Goal: Find contact information: Find contact information

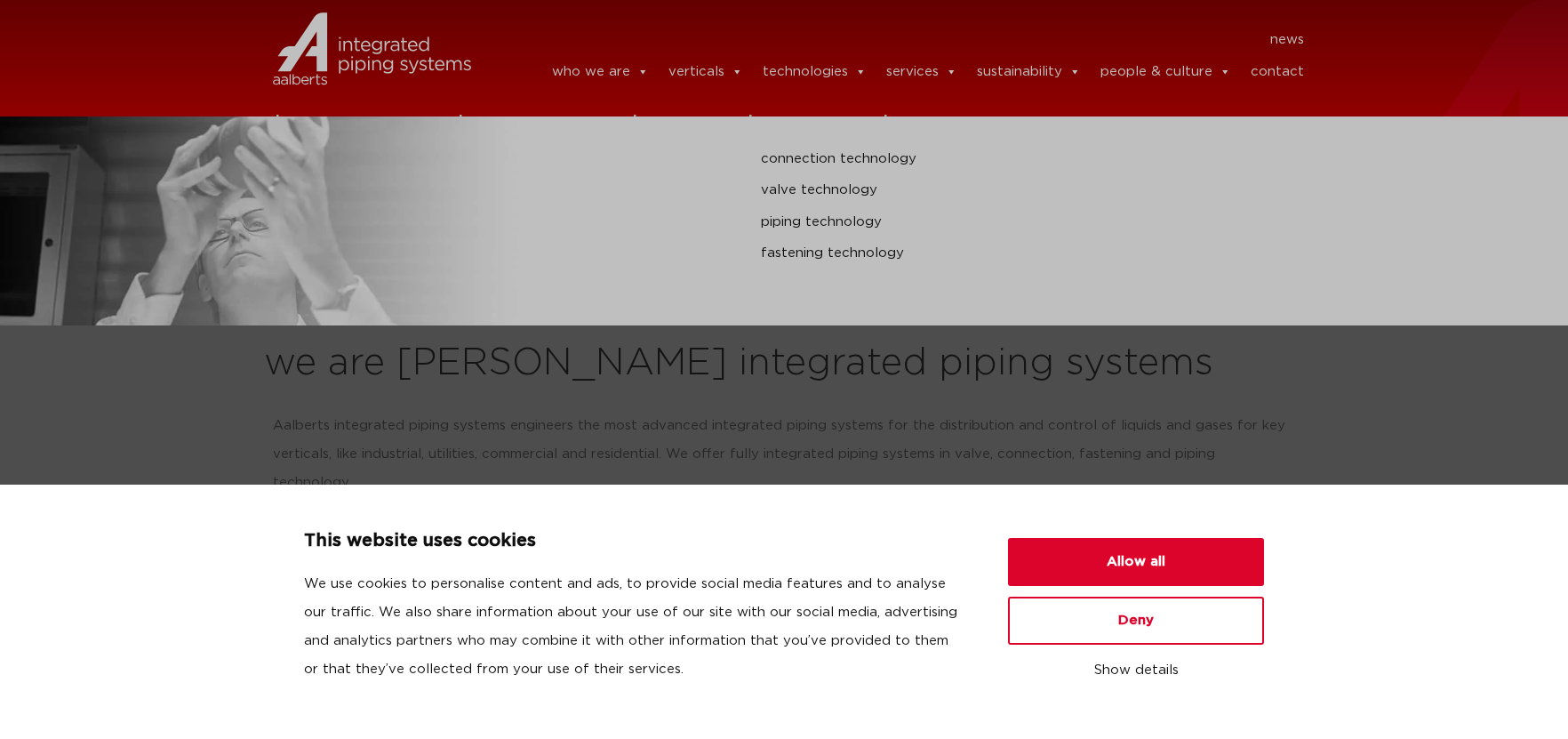
scroll to position [534, 0]
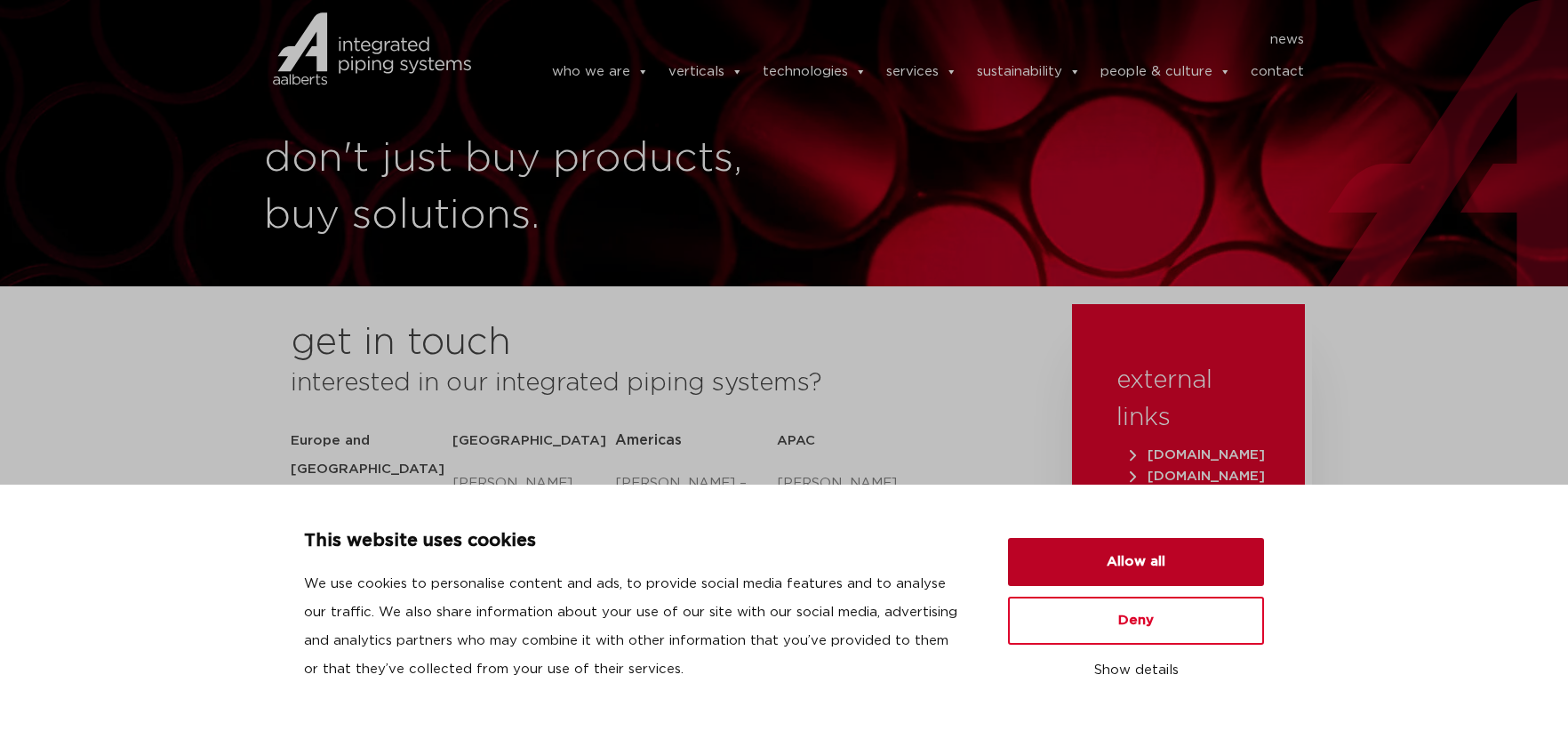
click at [1162, 568] on button "Allow all" at bounding box center [1135, 562] width 256 height 48
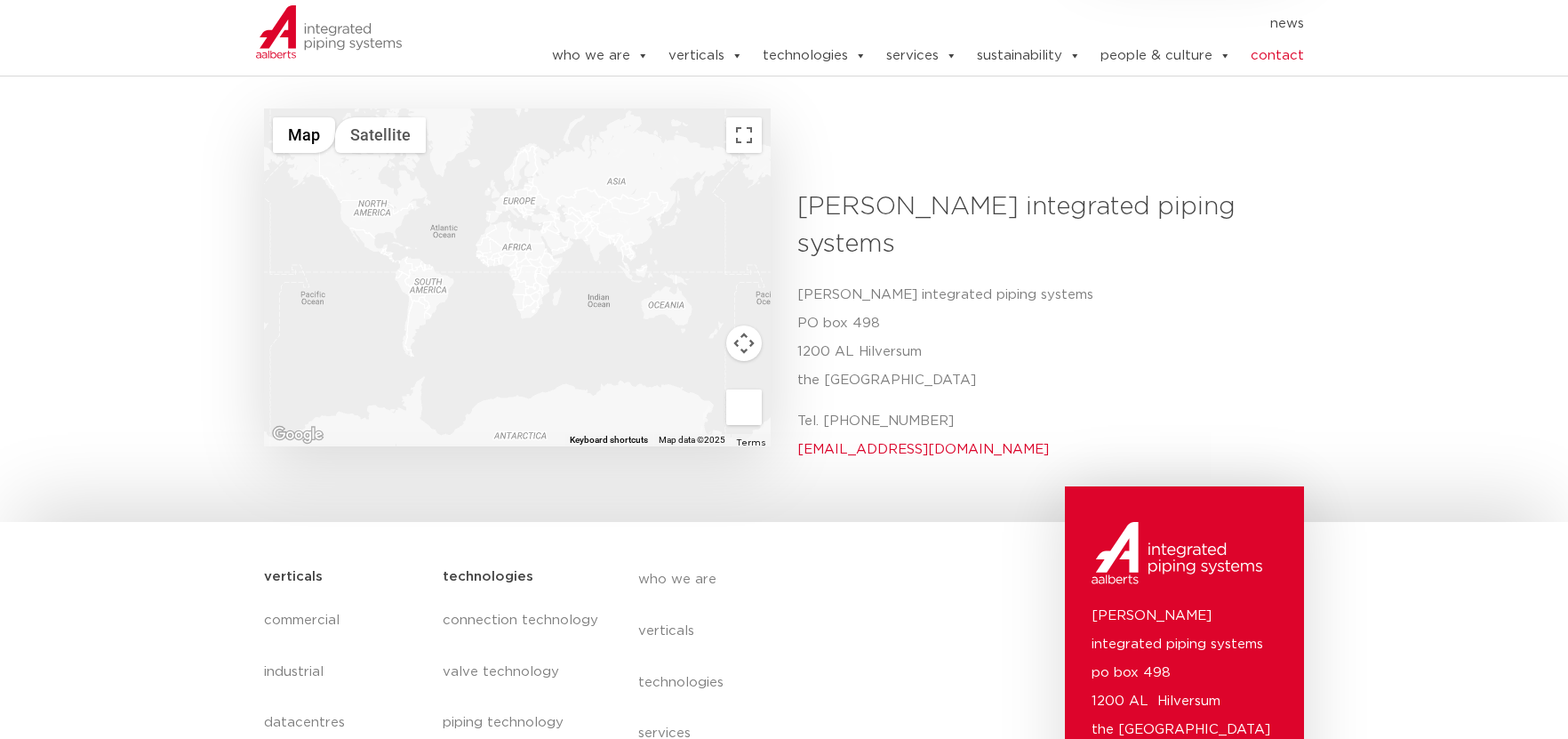
scroll to position [445, 0]
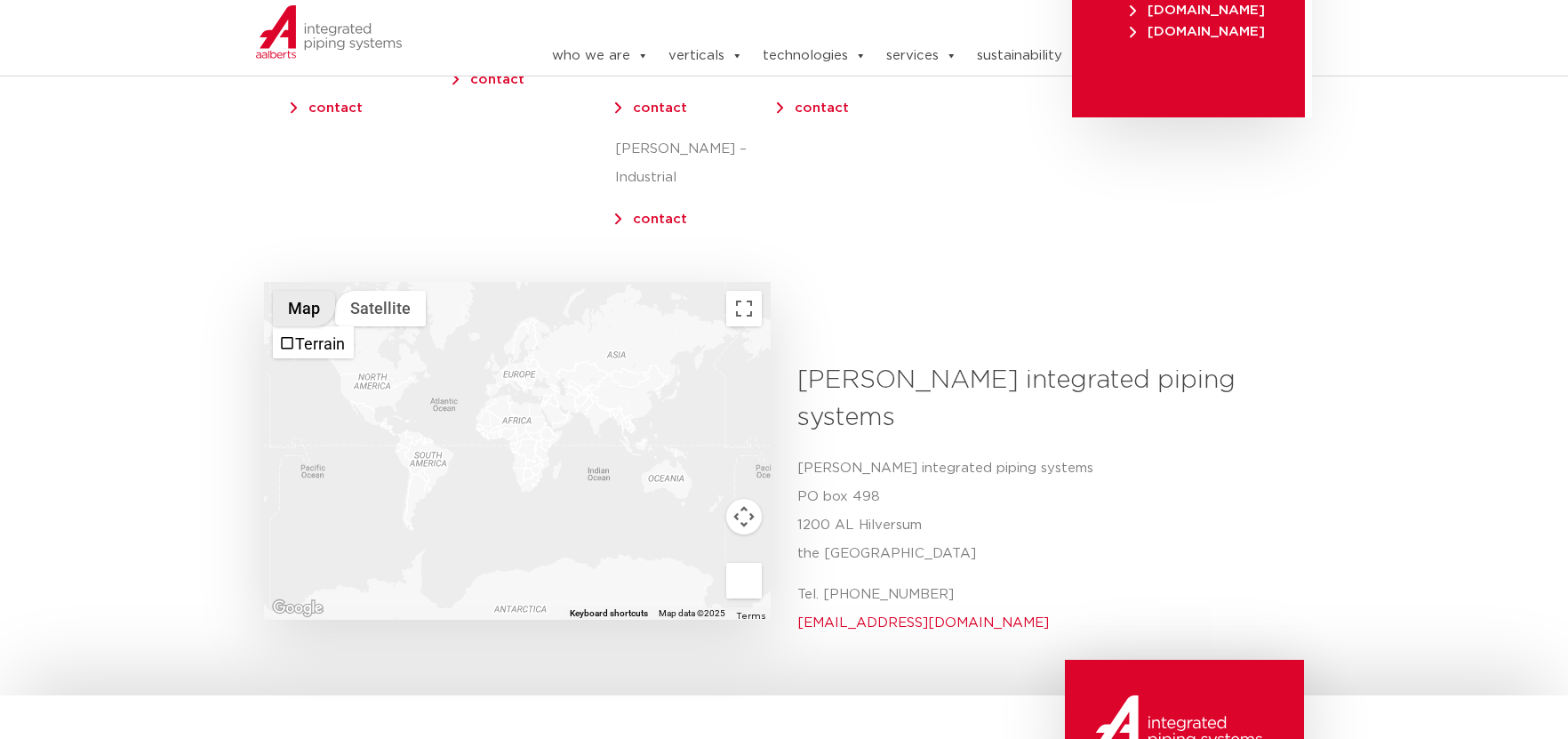
click at [300, 290] on button "Map" at bounding box center [303, 308] width 62 height 35
click at [180, 434] on section "← Move left → Move right ↑ Move up ↓ Move down + Zoom in - Zoom out Home Jump l…" at bounding box center [784, 507] width 1568 height 307
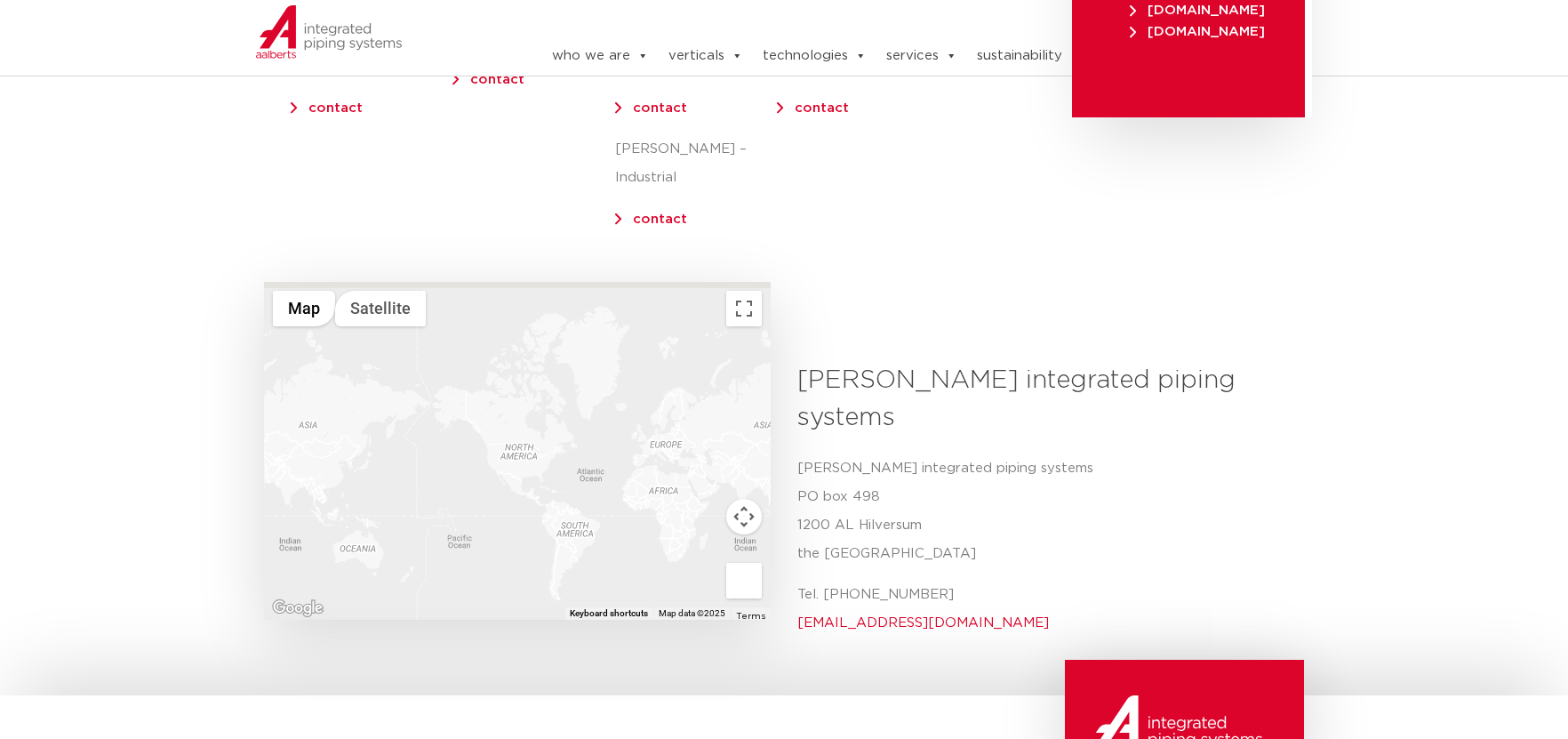
drag, startPoint x: 475, startPoint y: 431, endPoint x: 624, endPoint y: 501, distance: 164.6
click at [624, 501] on div at bounding box center [518, 450] width 507 height 338
click at [527, 442] on div at bounding box center [518, 450] width 507 height 338
click at [527, 441] on div at bounding box center [518, 450] width 507 height 338
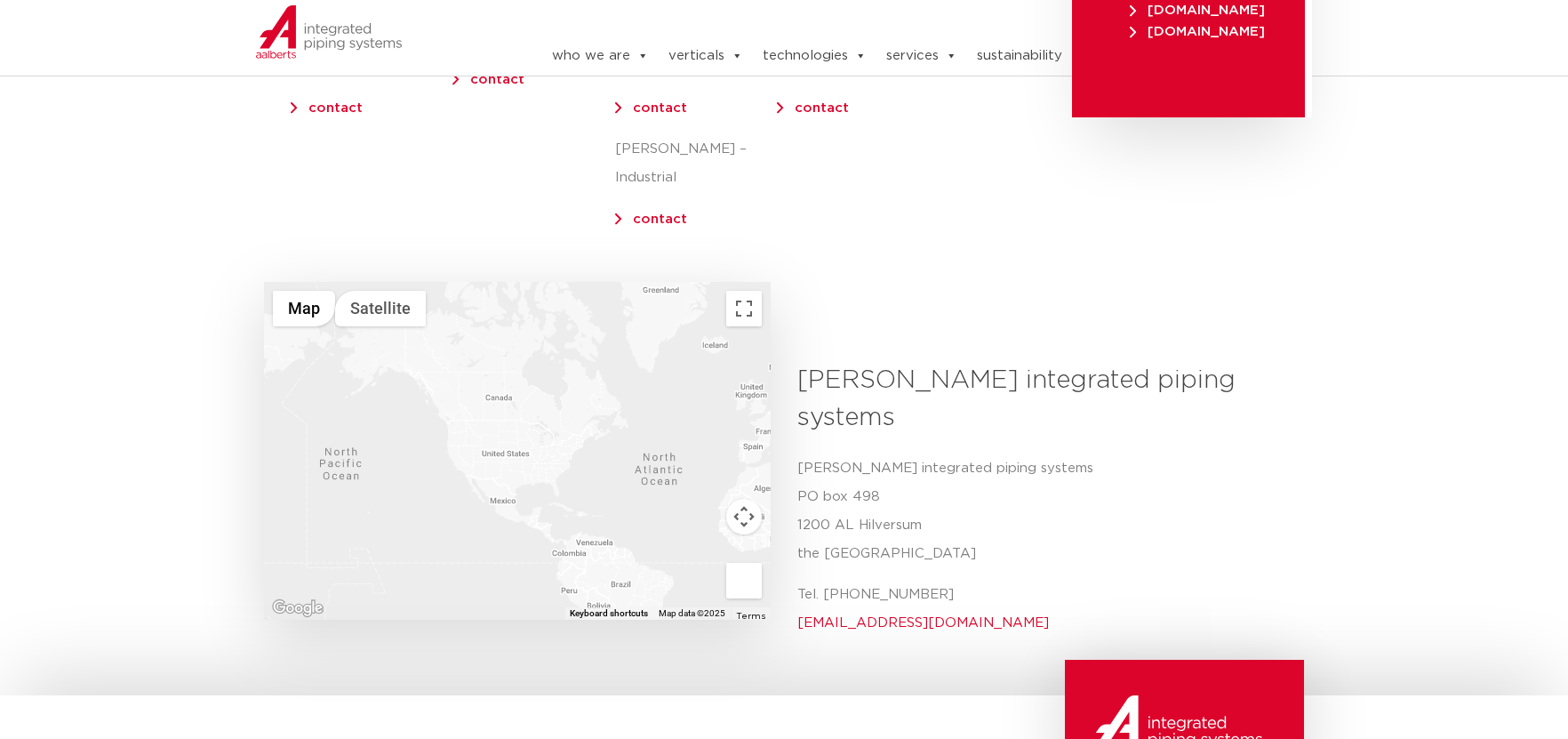
click at [527, 441] on div at bounding box center [518, 450] width 507 height 338
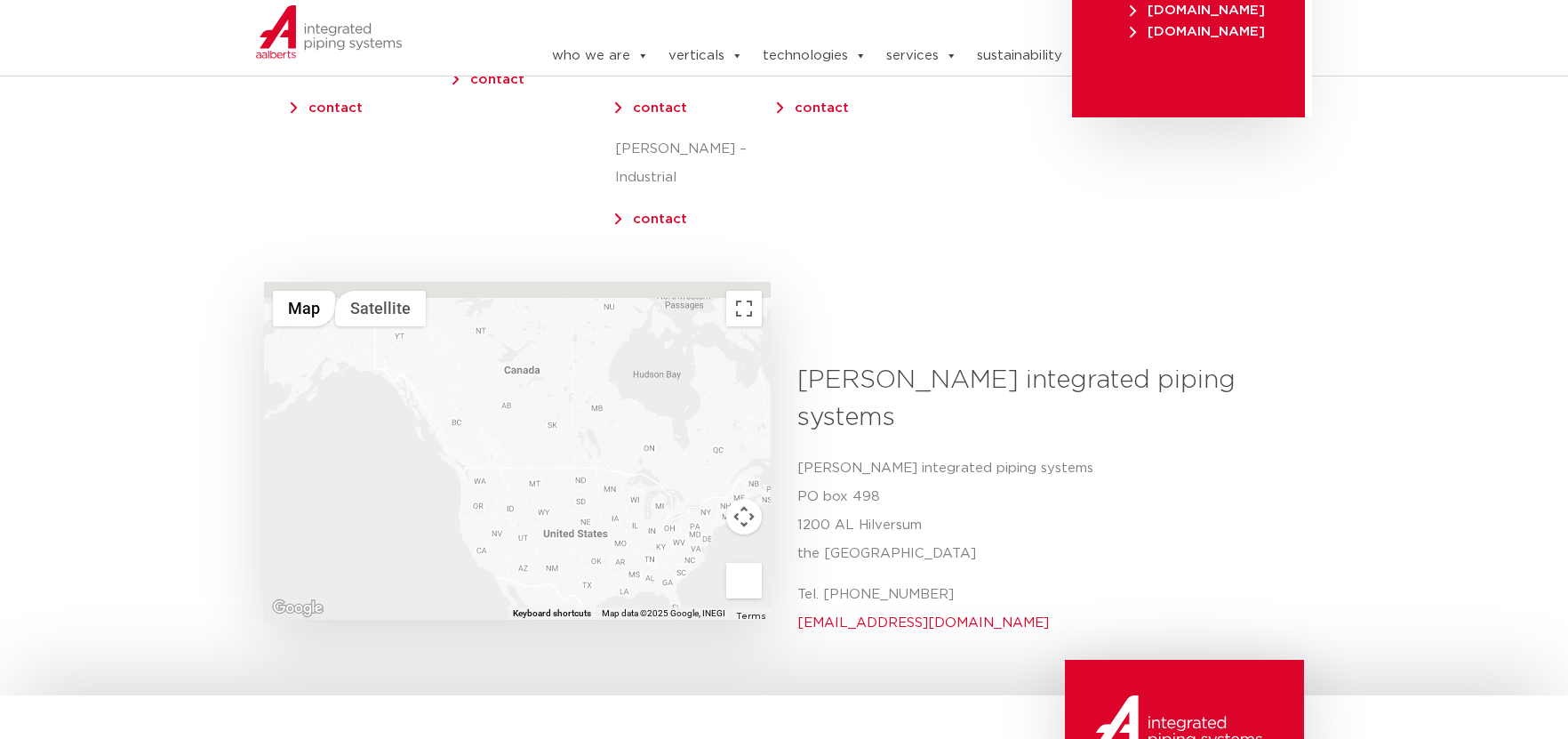
drag, startPoint x: 449, startPoint y: 404, endPoint x: 555, endPoint y: 518, distance: 155.7
click at [555, 518] on div at bounding box center [518, 450] width 507 height 338
click at [470, 422] on div at bounding box center [518, 450] width 507 height 338
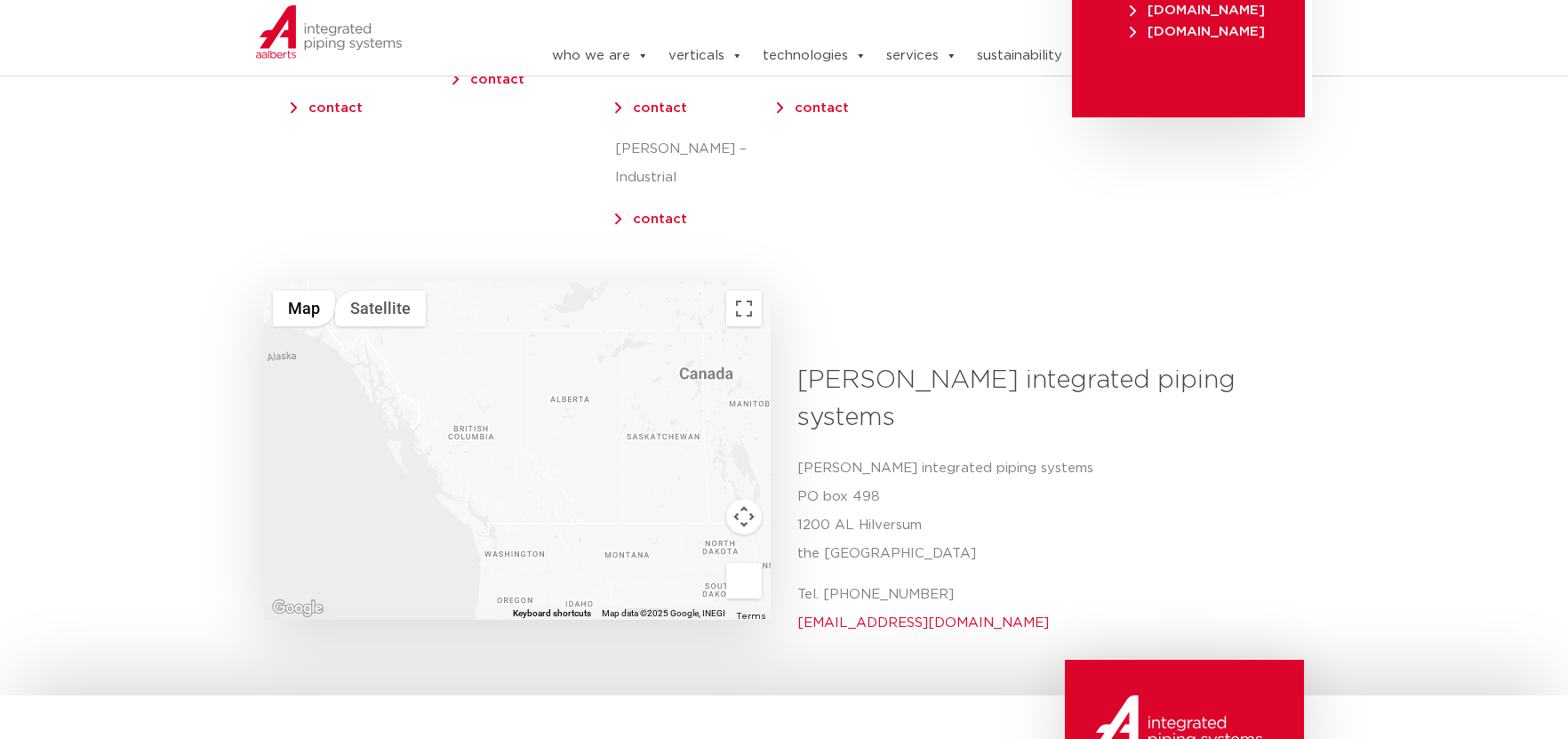
click at [470, 422] on div at bounding box center [518, 450] width 507 height 338
drag, startPoint x: 500, startPoint y: 438, endPoint x: 436, endPoint y: 384, distance: 83.7
click at [436, 384] on div at bounding box center [518, 450] width 507 height 338
click at [484, 469] on div at bounding box center [518, 450] width 507 height 338
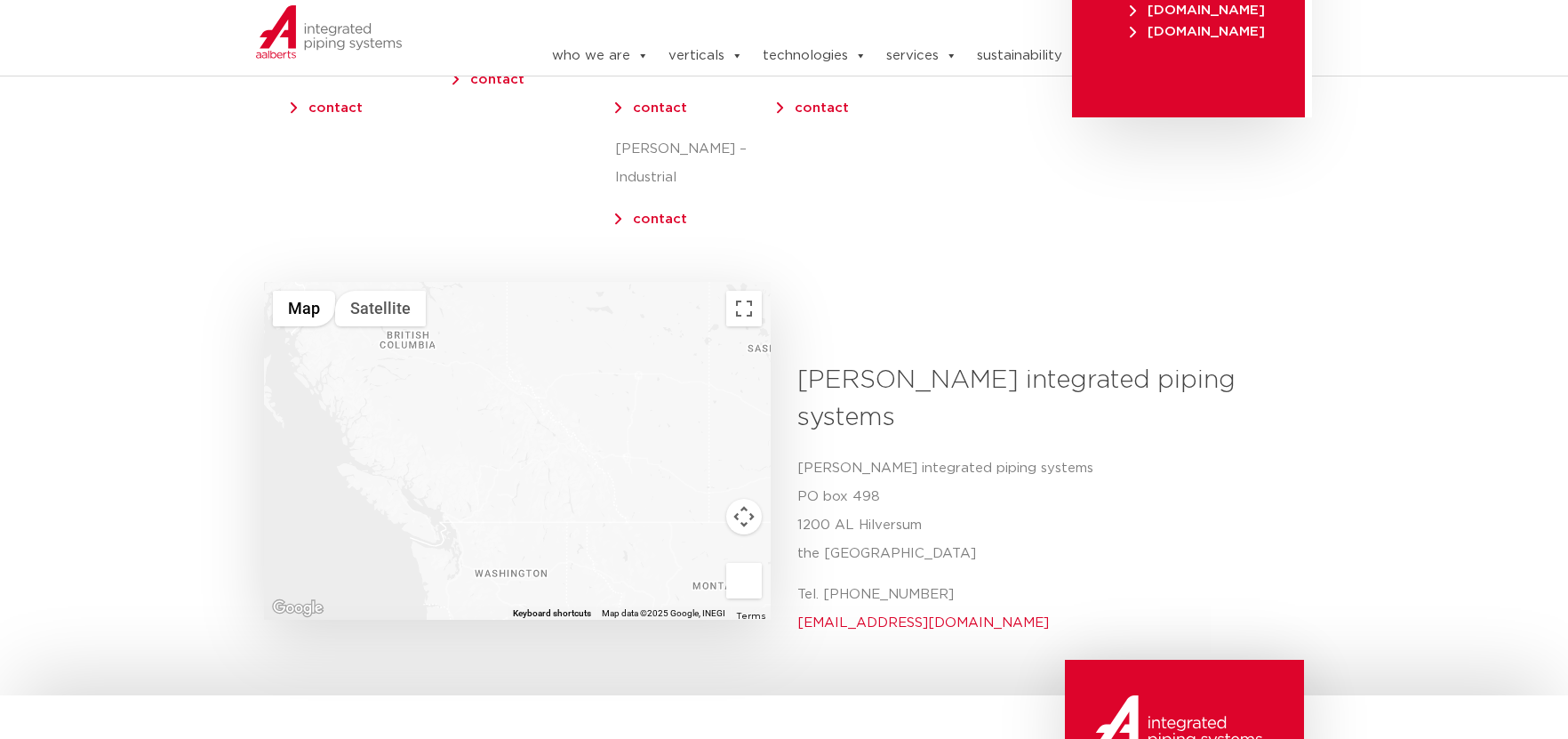
click at [484, 469] on div at bounding box center [518, 450] width 507 height 338
drag, startPoint x: 521, startPoint y: 490, endPoint x: 557, endPoint y: 416, distance: 82.3
click at [557, 416] on div at bounding box center [518, 450] width 507 height 338
click at [493, 432] on div at bounding box center [518, 450] width 507 height 338
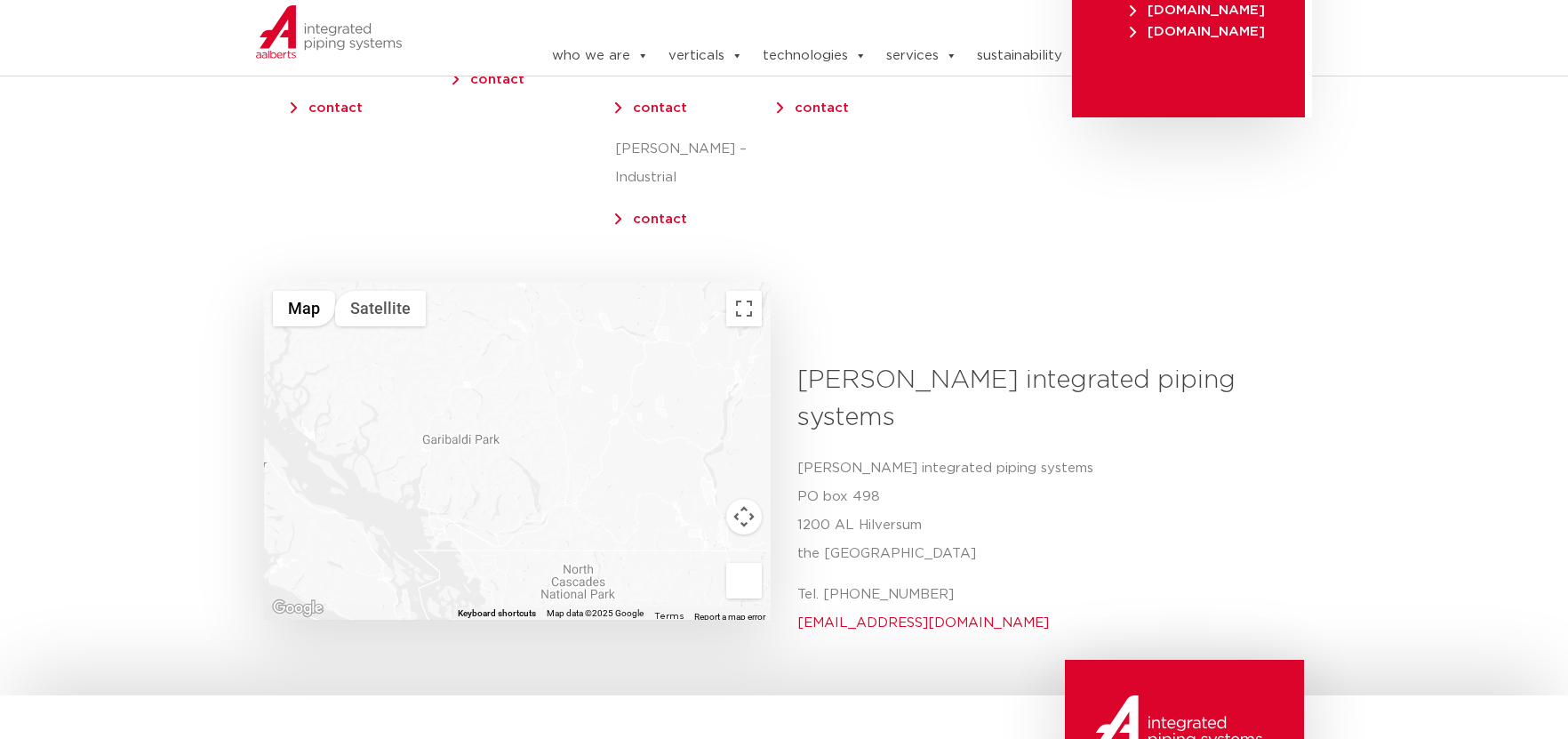
drag, startPoint x: 486, startPoint y: 399, endPoint x: 531, endPoint y: 460, distance: 75.8
click at [531, 460] on div at bounding box center [518, 450] width 507 height 338
click at [531, 453] on div at bounding box center [518, 450] width 507 height 338
drag, startPoint x: 573, startPoint y: 495, endPoint x: 680, endPoint y: 435, distance: 122.7
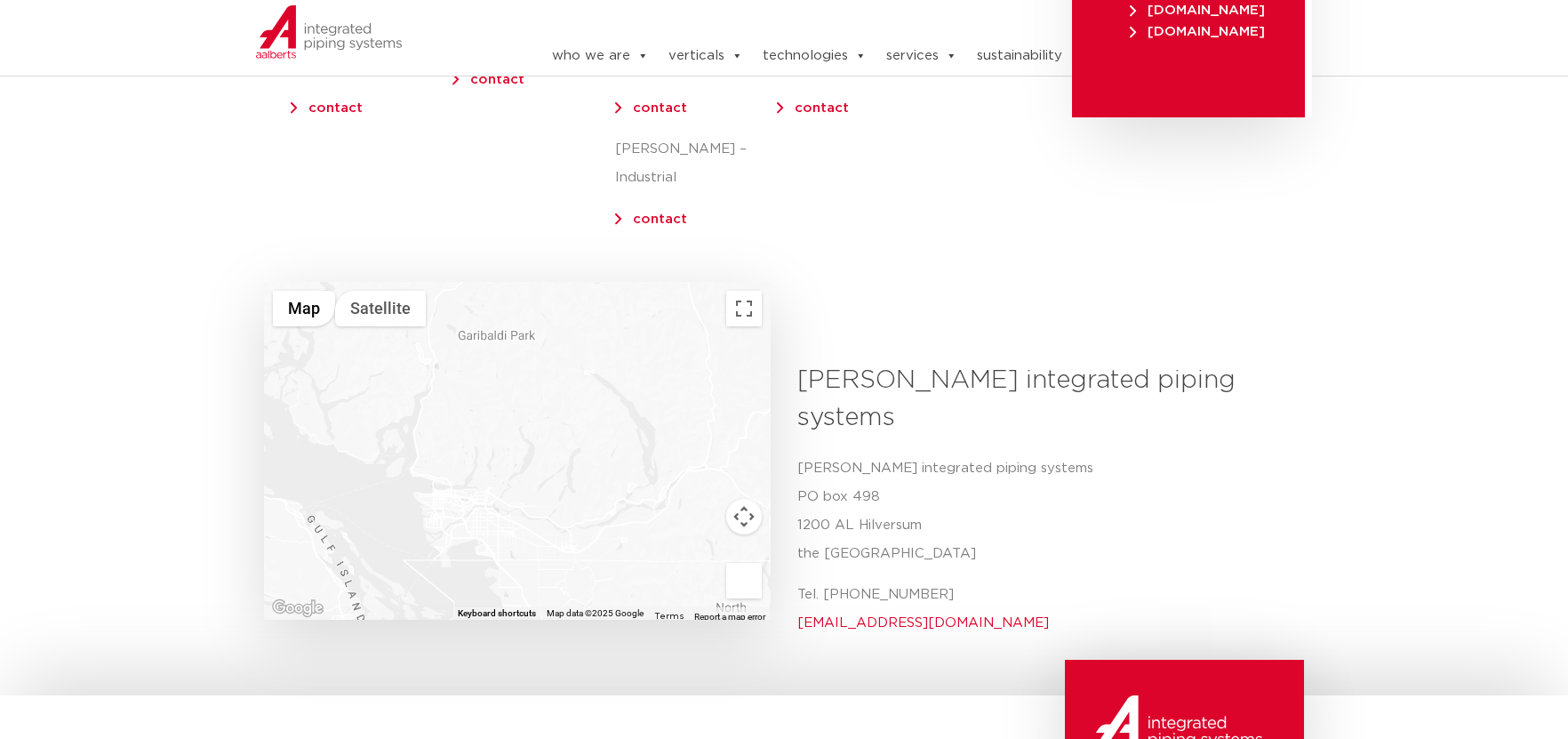
click at [680, 435] on div at bounding box center [518, 450] width 507 height 338
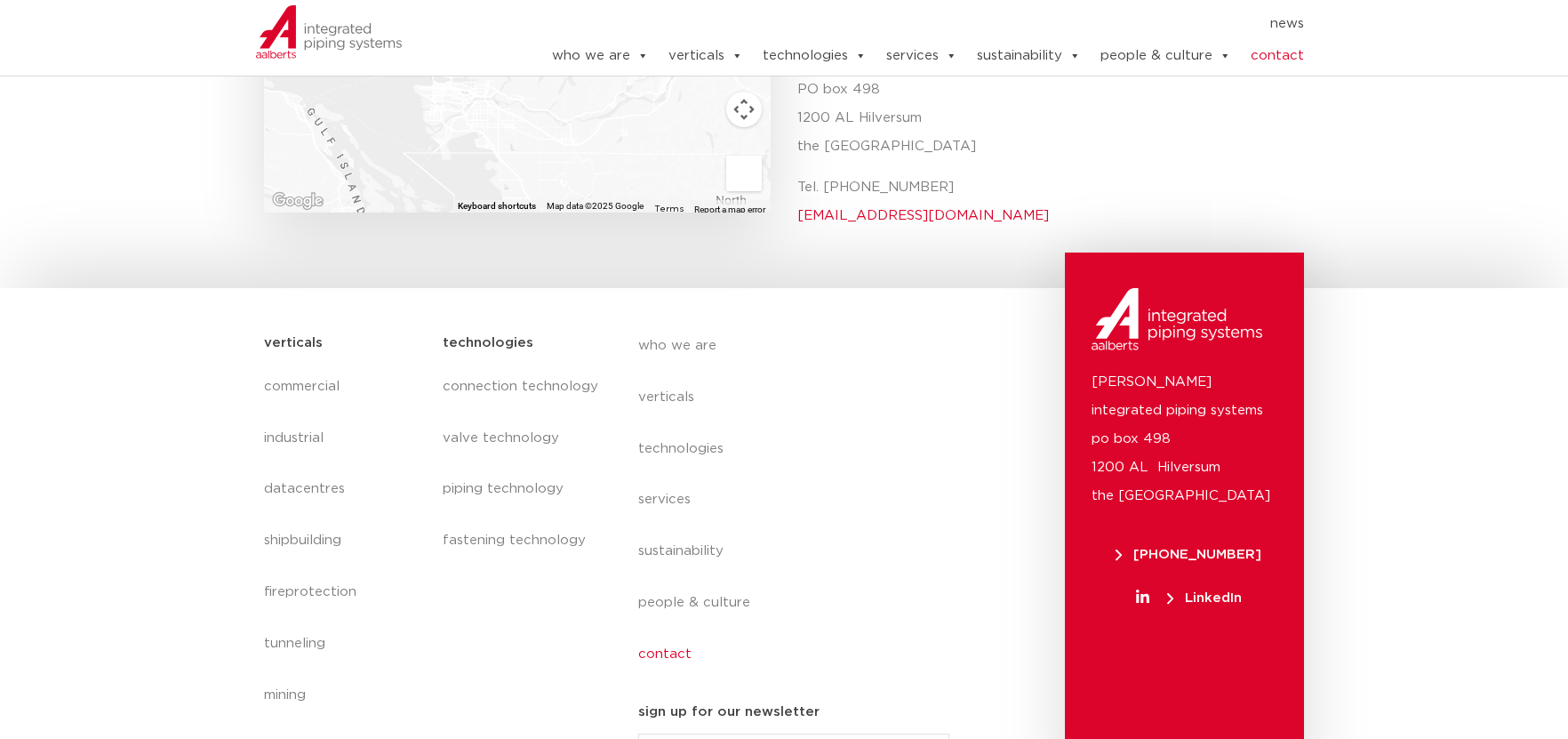
scroll to position [853, 0]
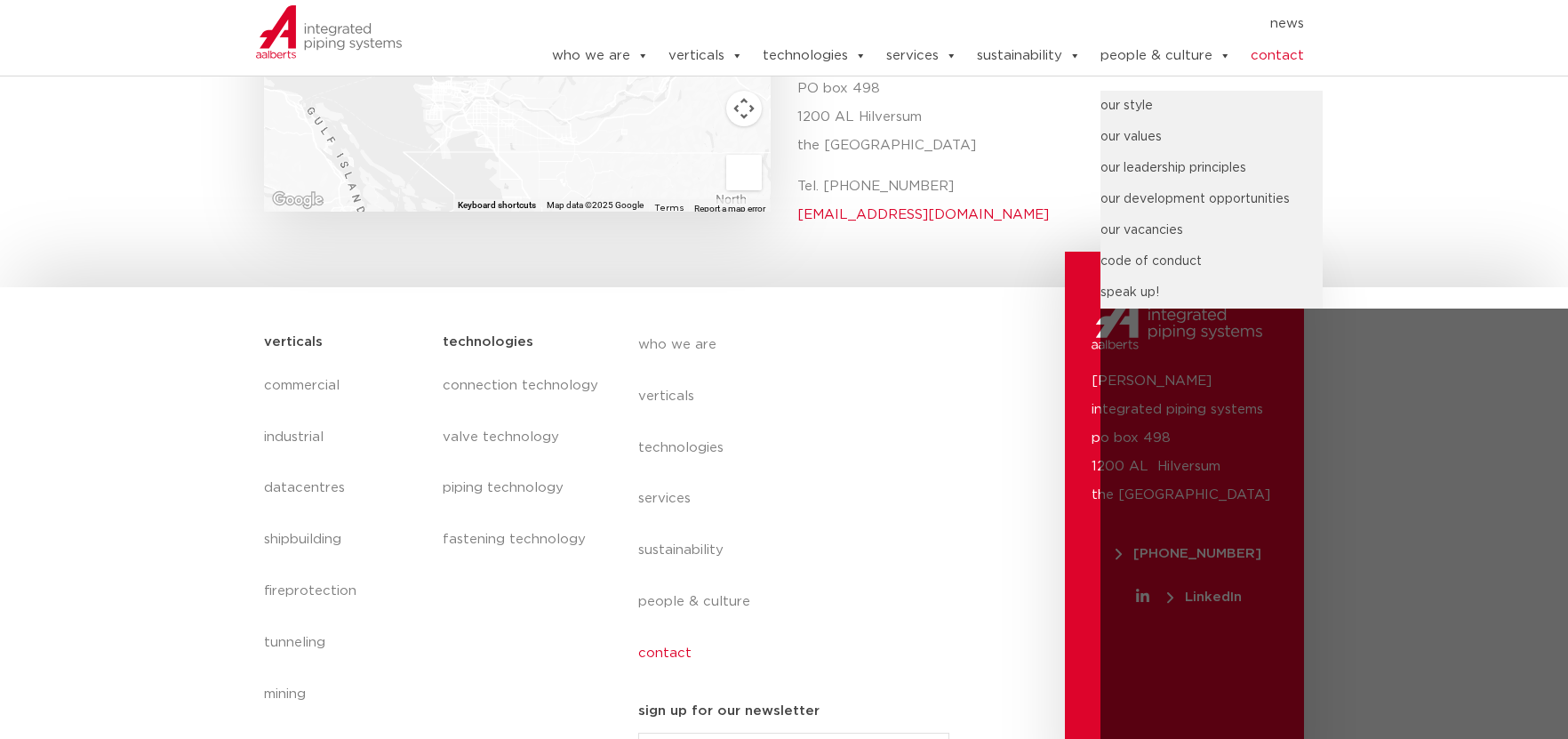
click at [1167, 55] on link "people & culture" at bounding box center [1165, 55] width 130 height 35
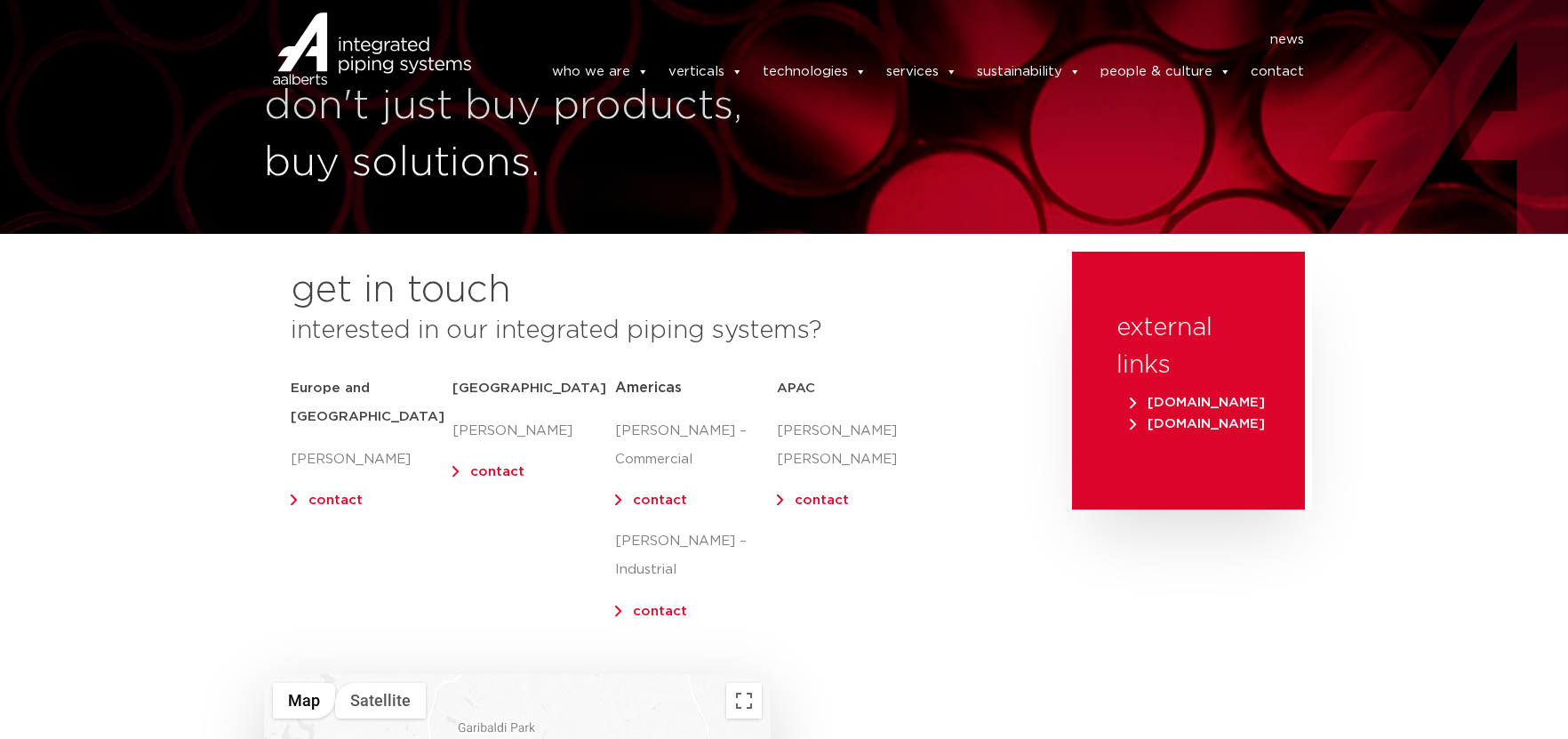
scroll to position [0, 0]
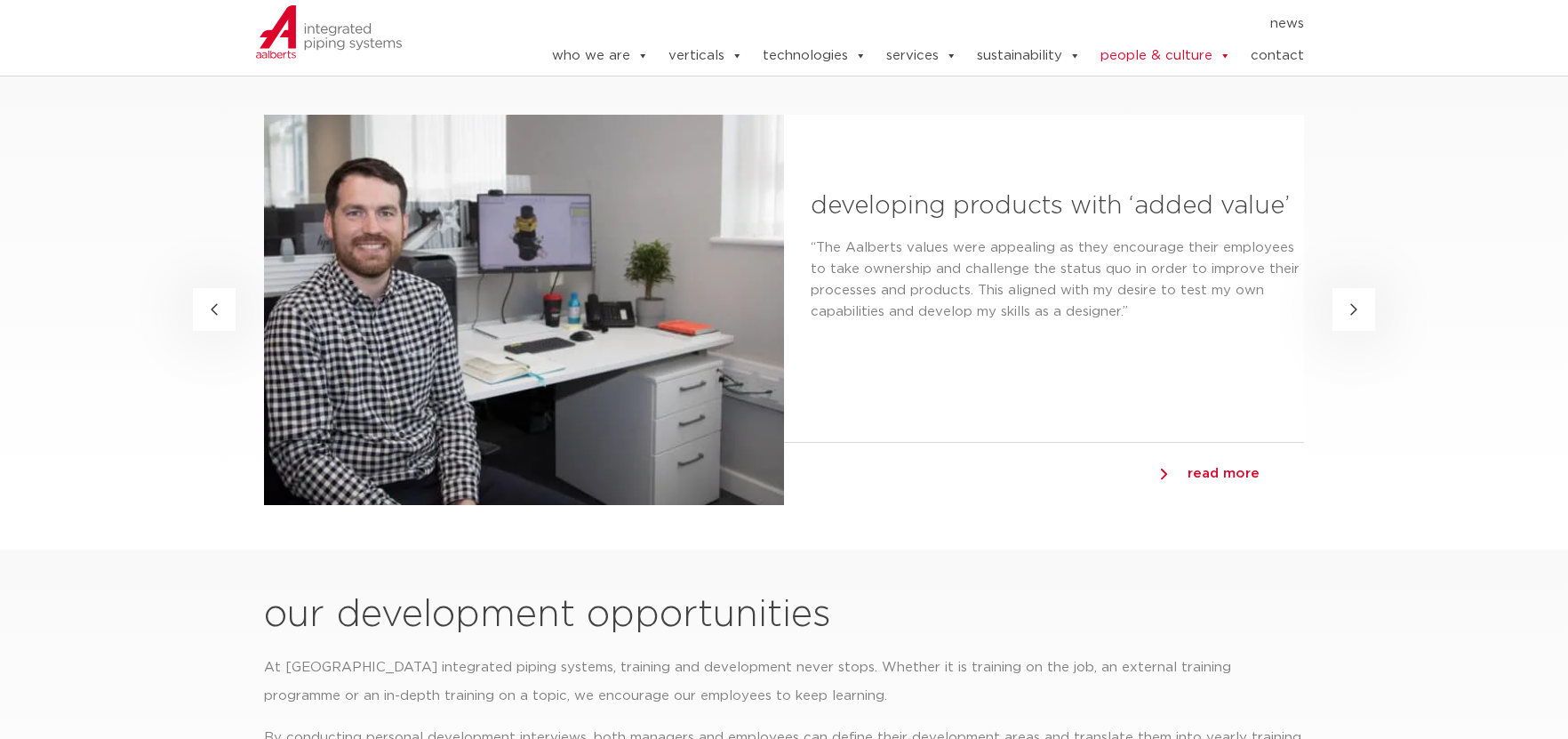
scroll to position [3467, 0]
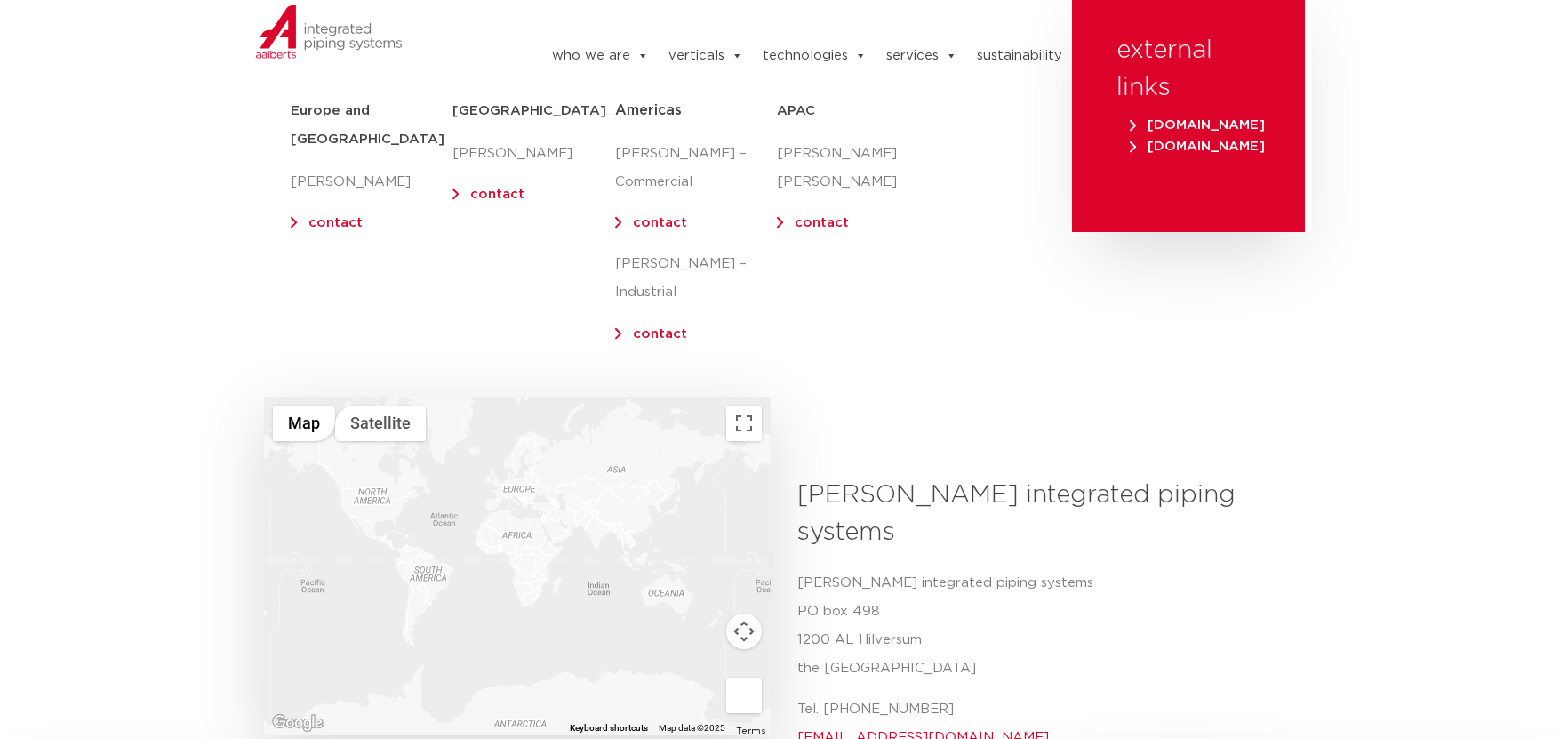
scroll to position [309, 0]
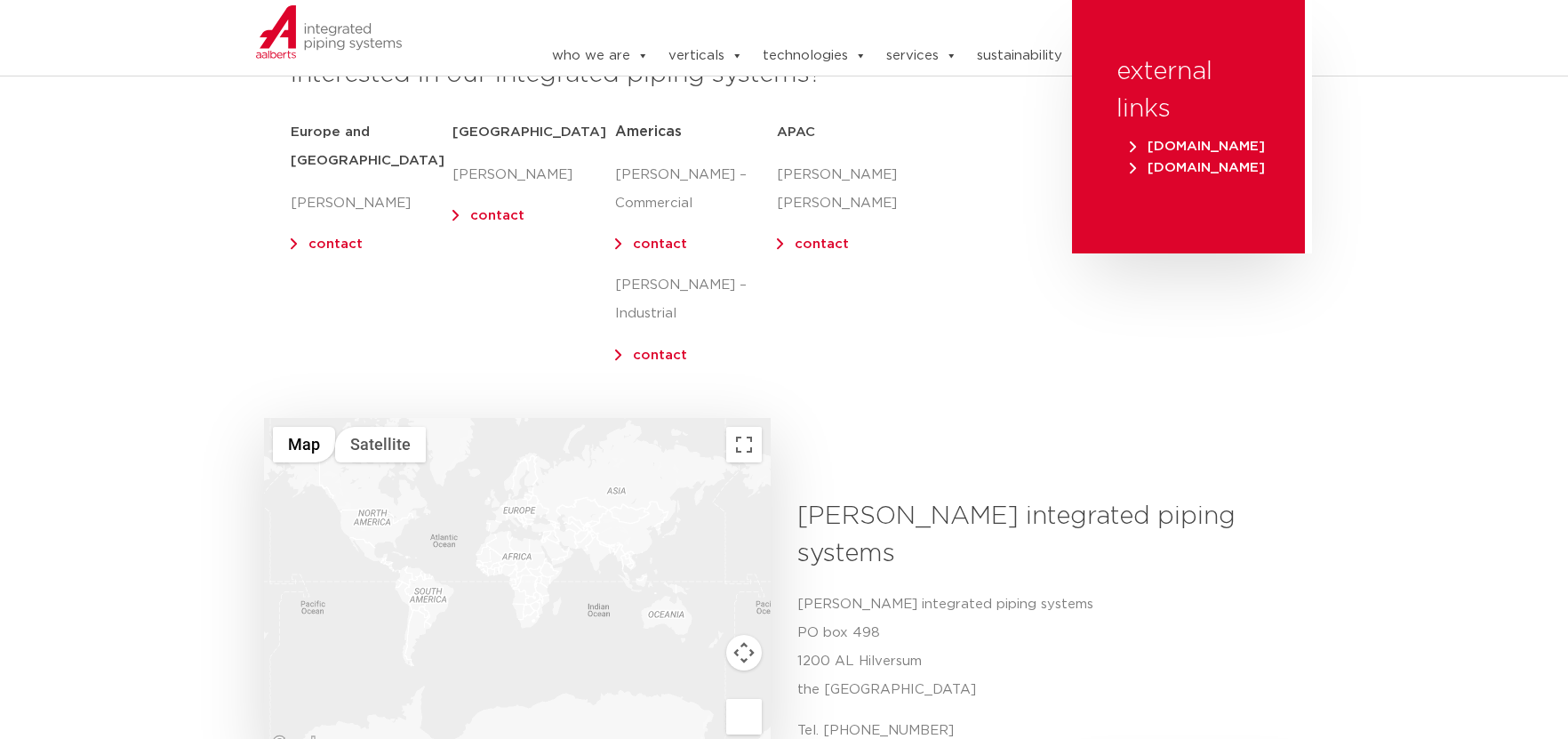
click at [1251, 147] on span "[DOMAIN_NAME]" at bounding box center [1197, 146] width 135 height 13
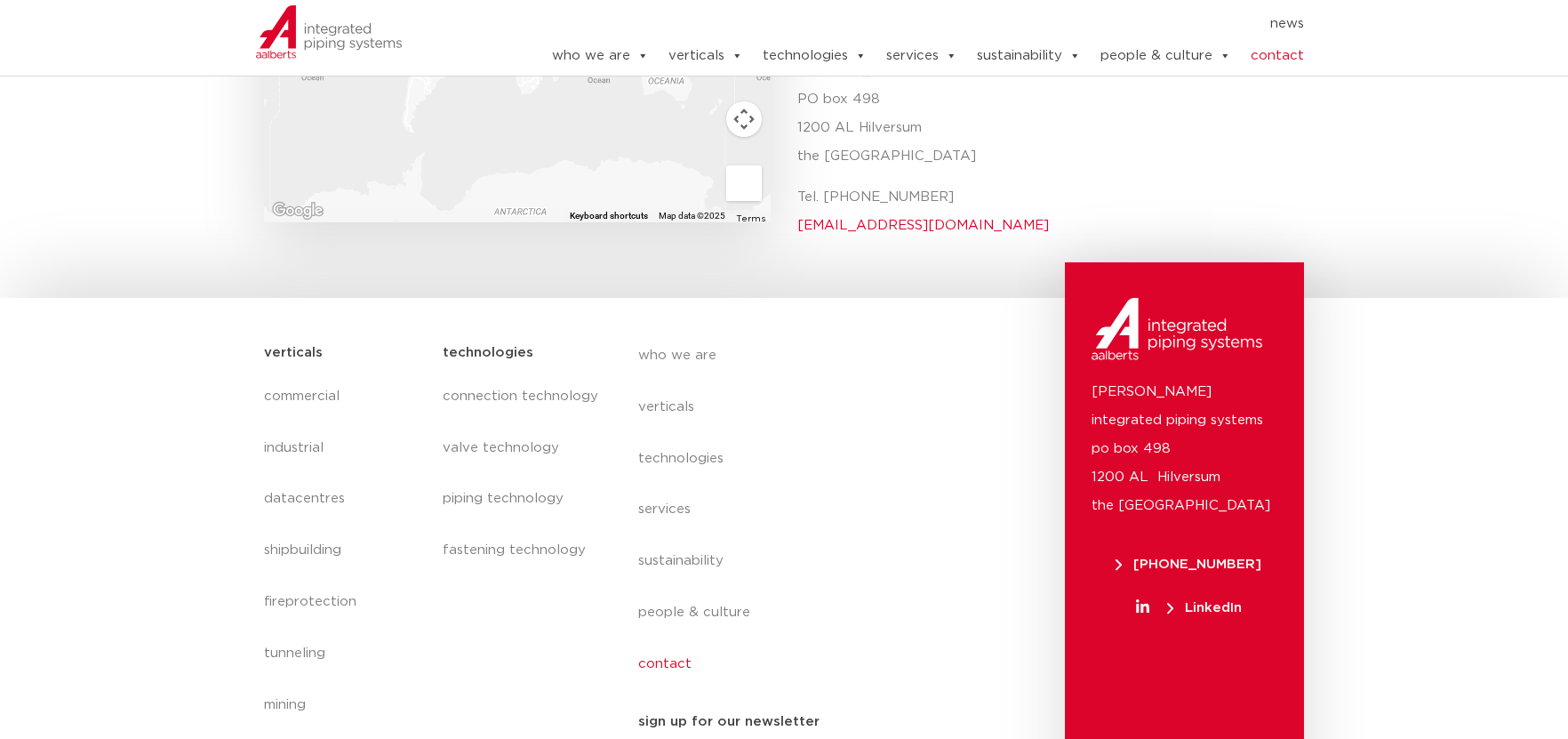
scroll to position [853, 0]
